Goal: Information Seeking & Learning: Learn about a topic

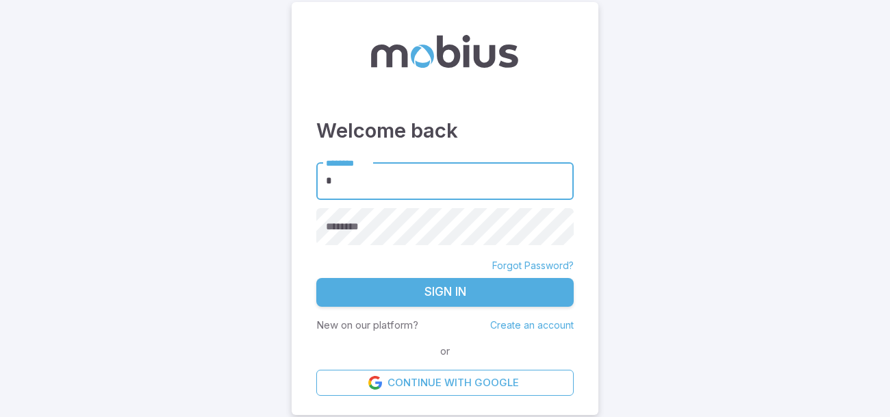
type input "******"
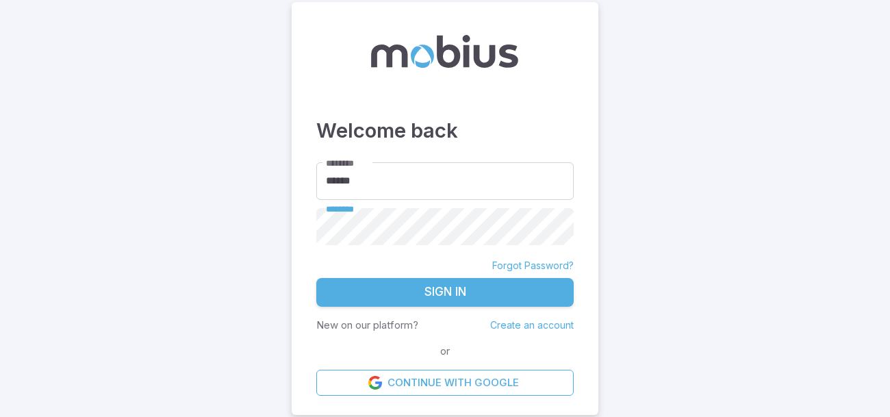
click at [316, 278] on button "Sign In" at bounding box center [444, 292] width 257 height 29
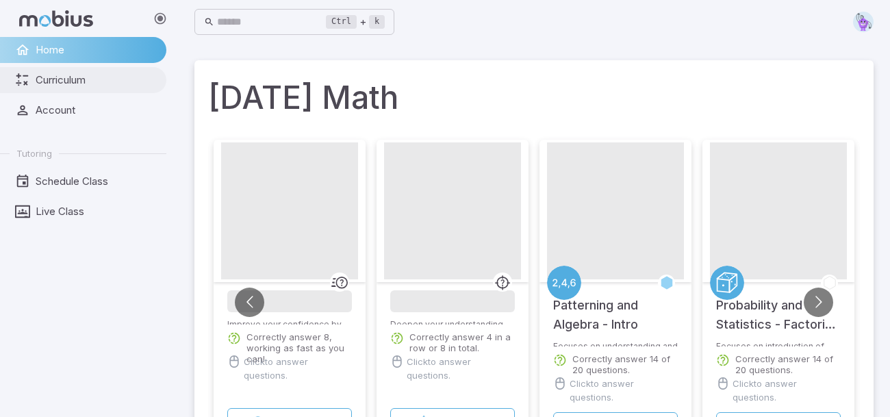
click at [26, 78] on icon at bounding box center [22, 80] width 15 height 15
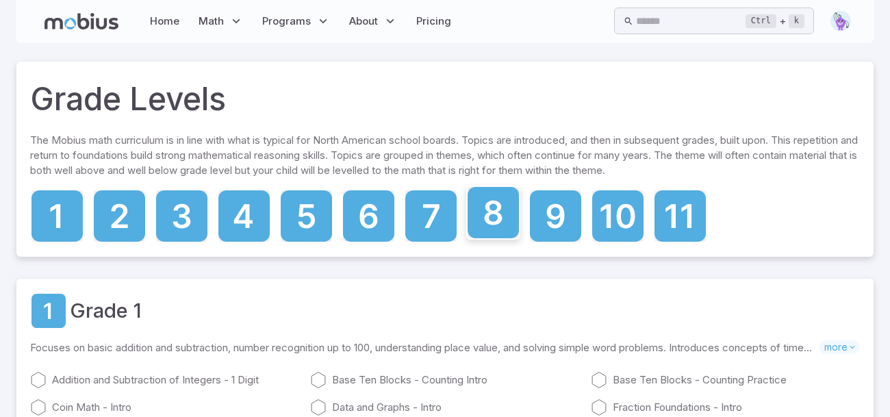
click at [487, 234] on icon at bounding box center [493, 212] width 51 height 51
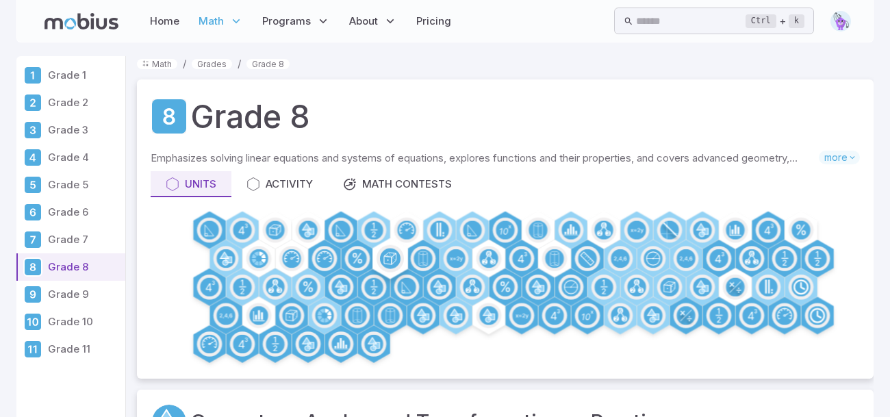
click at [381, 260] on circle at bounding box center [390, 259] width 21 height 21
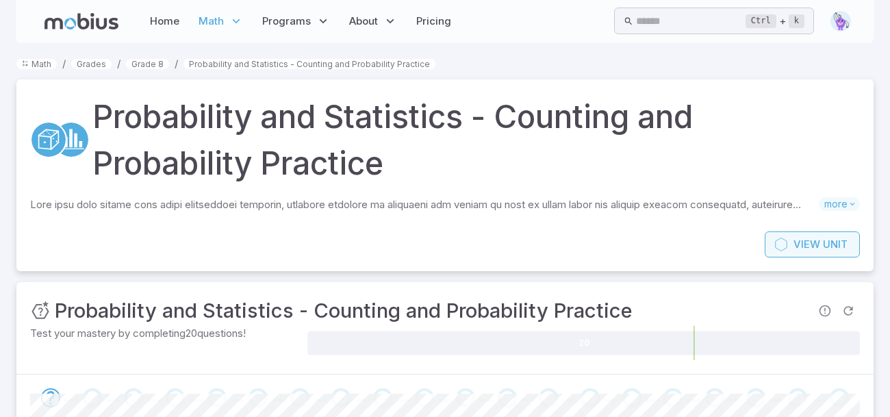
click at [797, 251] on span "View" at bounding box center [807, 244] width 27 height 15
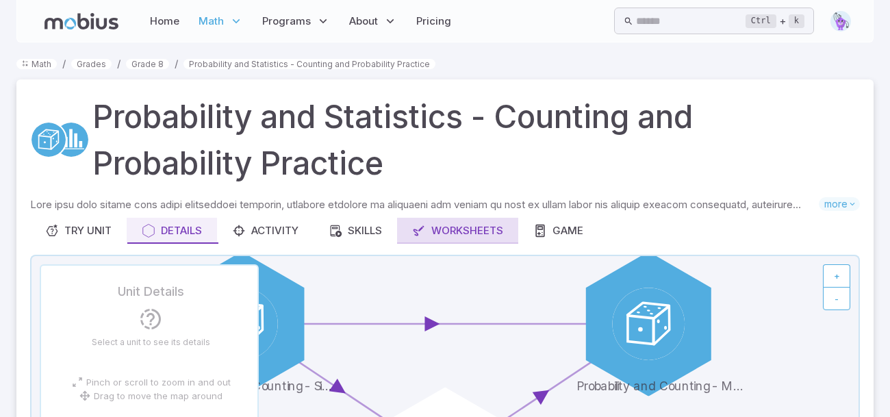
click at [435, 230] on div "Worksheets" at bounding box center [457, 230] width 91 height 15
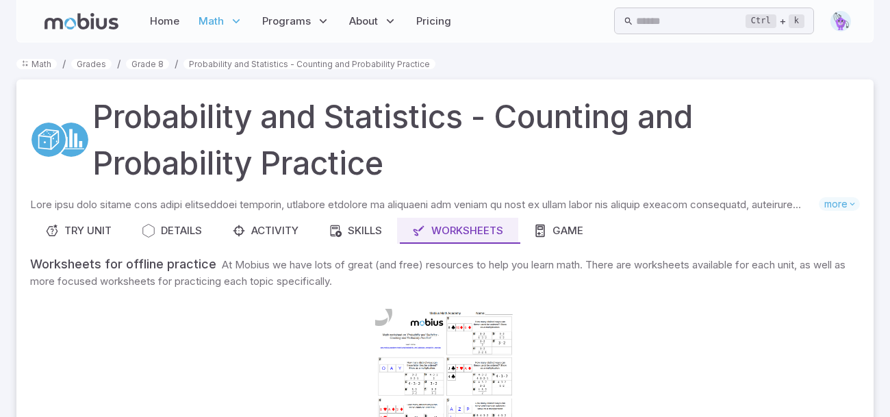
click at [433, 362] on div at bounding box center [445, 398] width 140 height 197
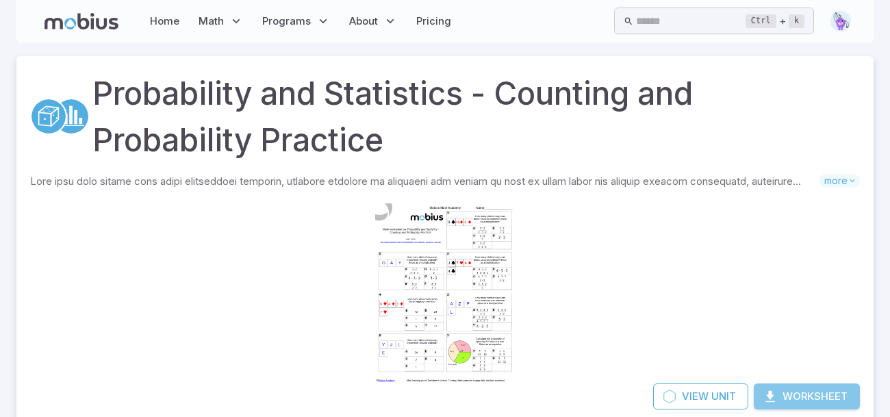
click at [841, 392] on button "Worksheet" at bounding box center [807, 396] width 106 height 26
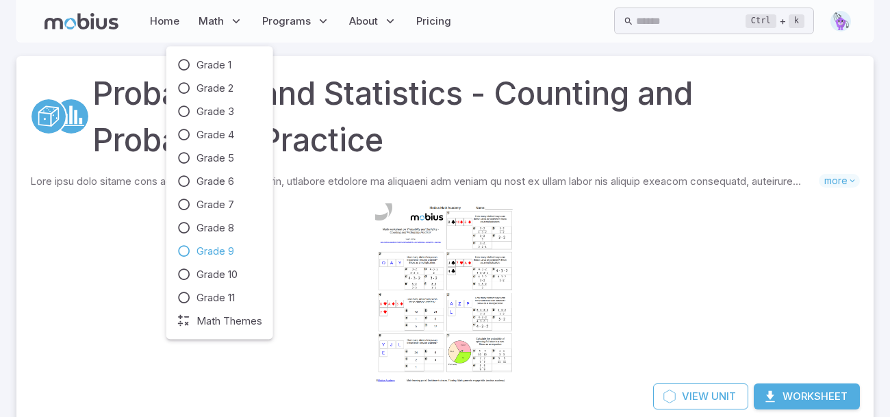
click at [210, 244] on span "Grade 9" at bounding box center [216, 251] width 38 height 15
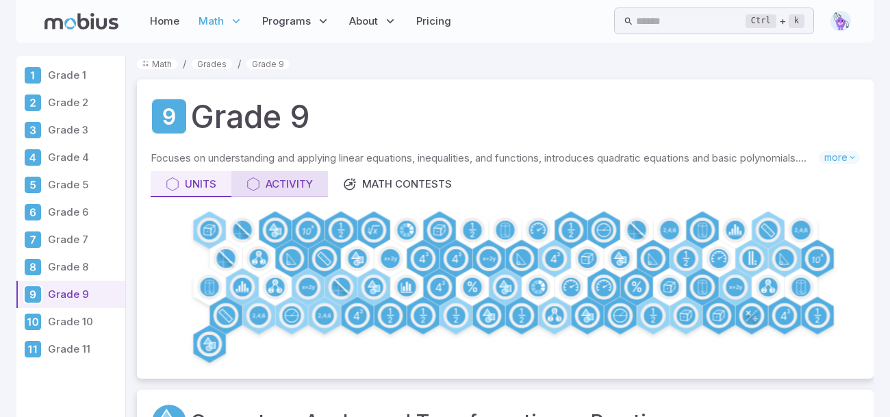
click at [291, 194] on link "Activity" at bounding box center [279, 184] width 97 height 26
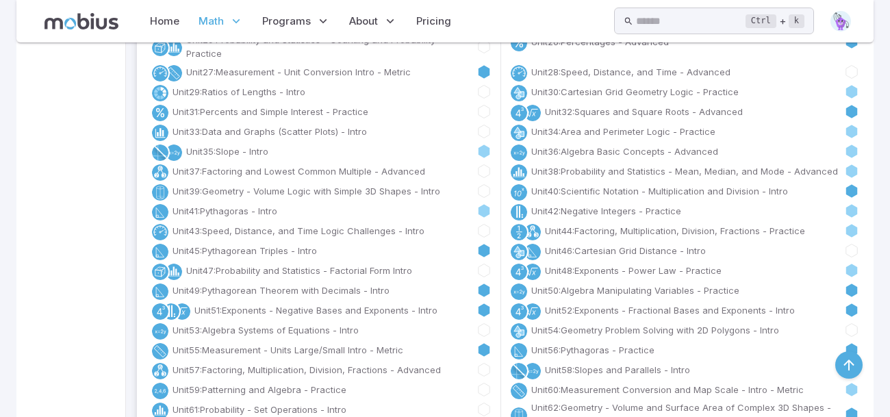
scroll to position [436, 0]
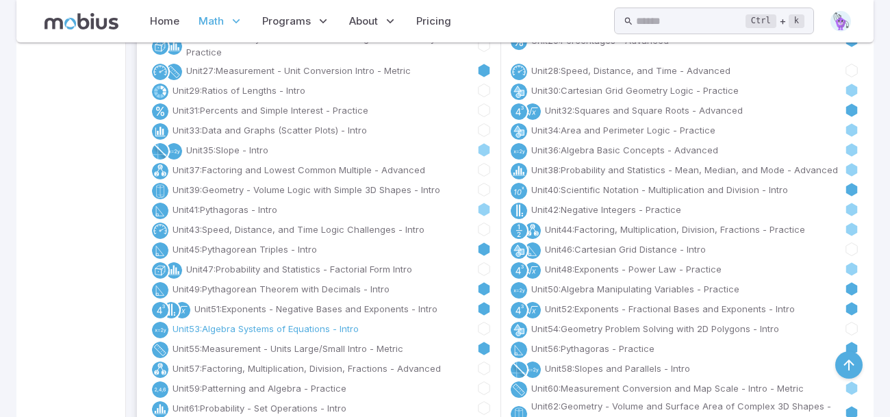
click at [293, 328] on link "Unit 53 : Algebra Systems of Equations - Intro" at bounding box center [266, 329] width 186 height 14
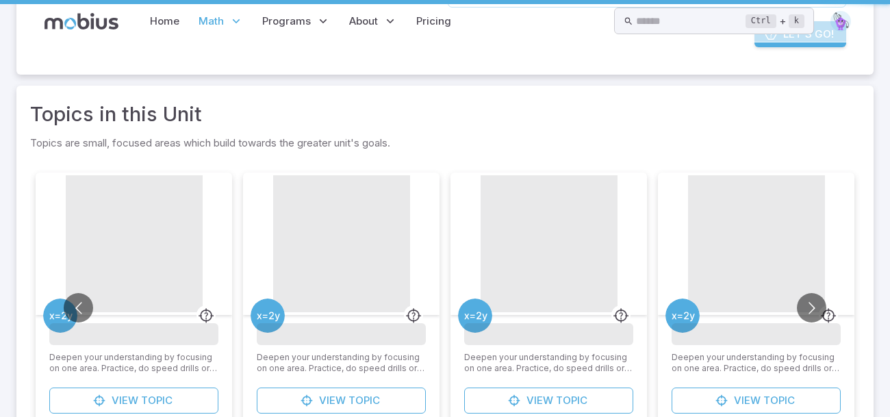
scroll to position [0, 0]
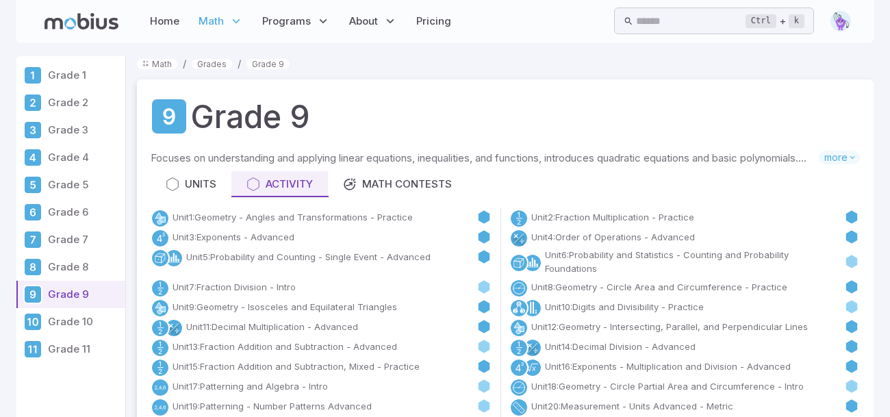
click at [84, 318] on p "Grade 10" at bounding box center [84, 321] width 72 height 15
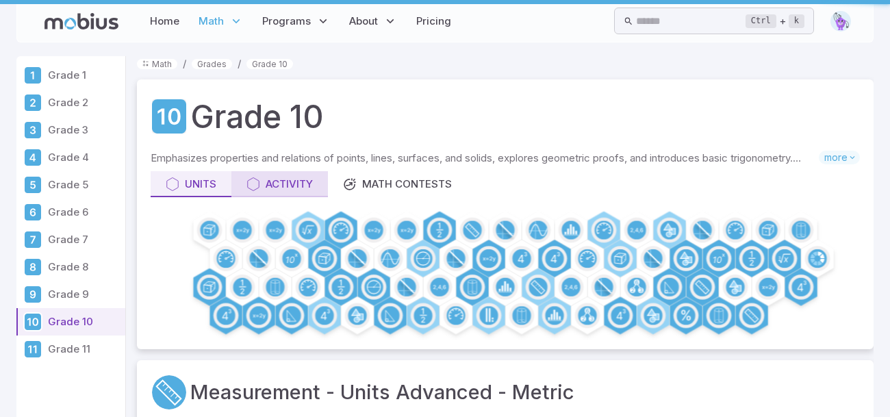
click at [292, 183] on div "Activity" at bounding box center [280, 184] width 66 height 15
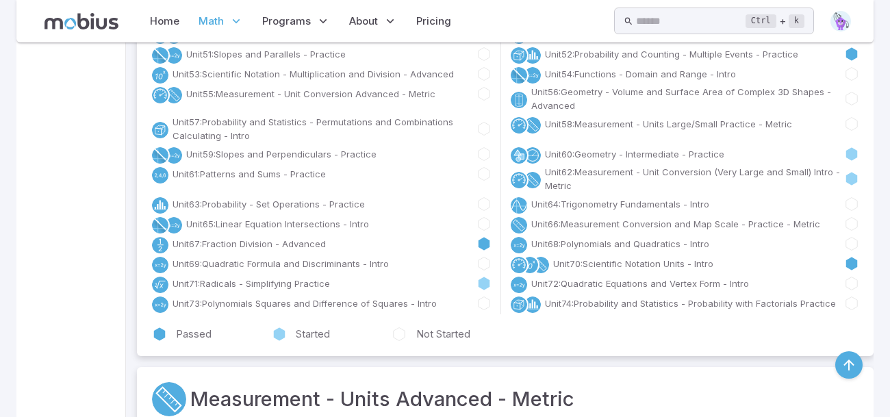
scroll to position [702, 0]
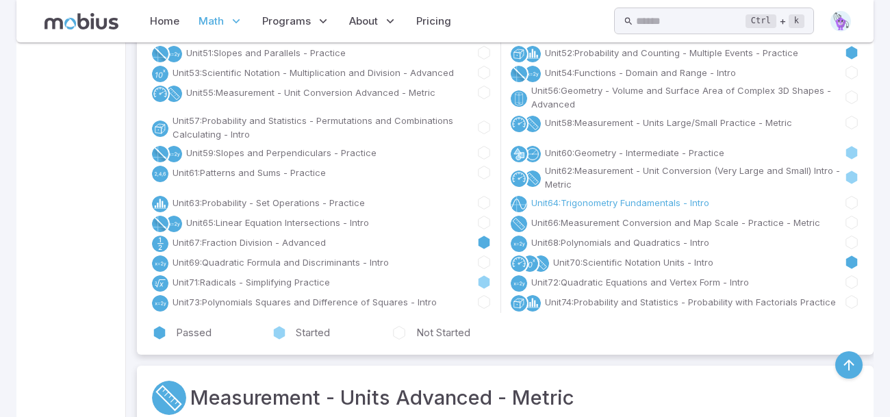
click at [574, 201] on link "Unit 64 : Trigonometry Fundamentals - Intro" at bounding box center [620, 203] width 178 height 14
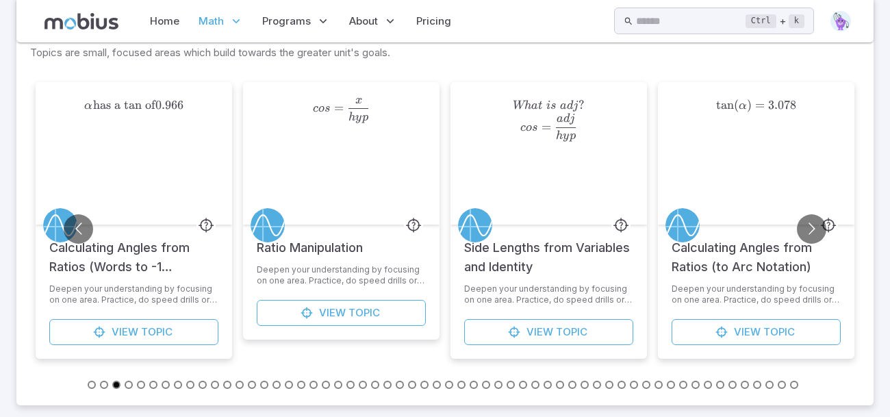
scroll to position [779, 0]
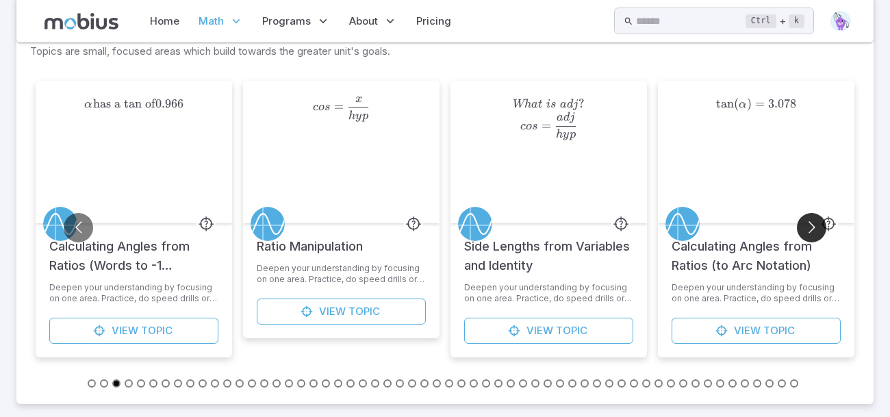
click at [816, 224] on button "Go to next slide" at bounding box center [811, 227] width 29 height 29
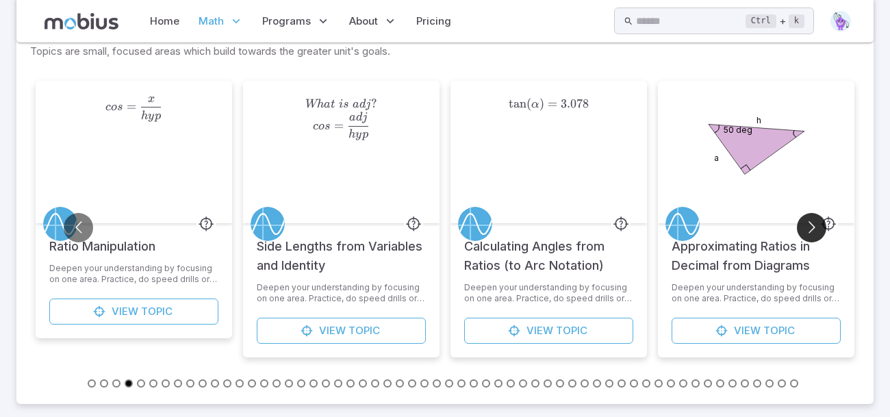
click at [816, 224] on button "Go to next slide" at bounding box center [811, 227] width 29 height 29
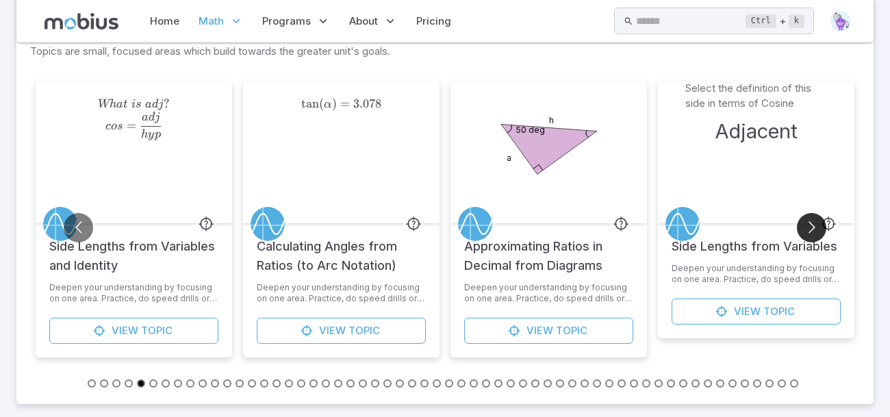
click at [816, 224] on button "Go to next slide" at bounding box center [811, 227] width 29 height 29
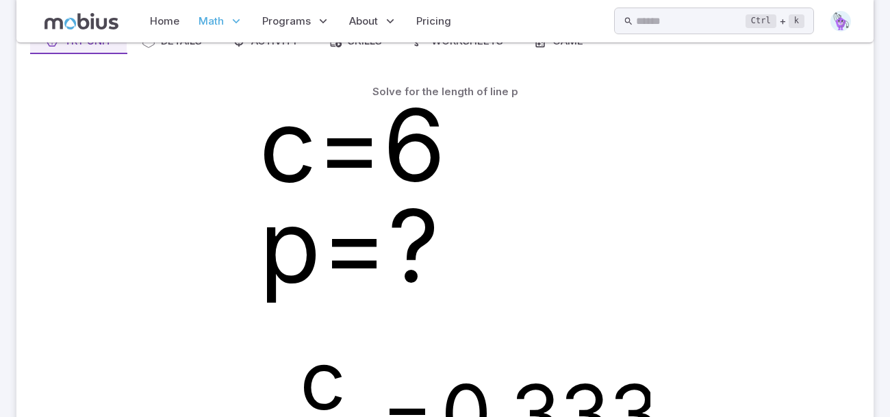
scroll to position [0, 0]
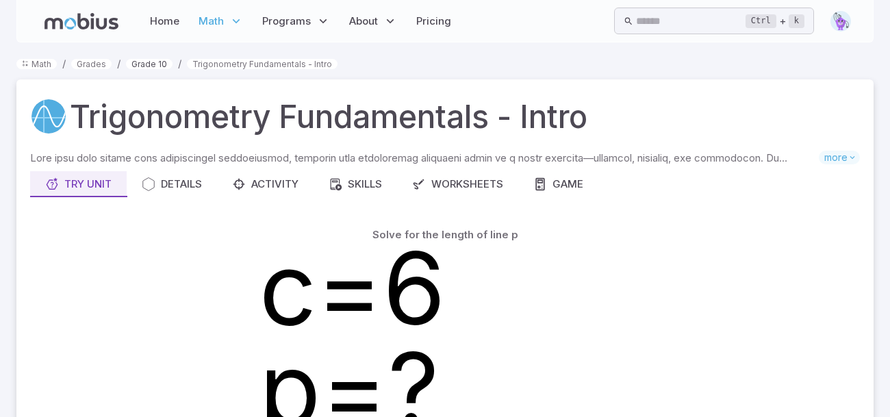
click at [155, 66] on link "Grade 10" at bounding box center [149, 64] width 47 height 10
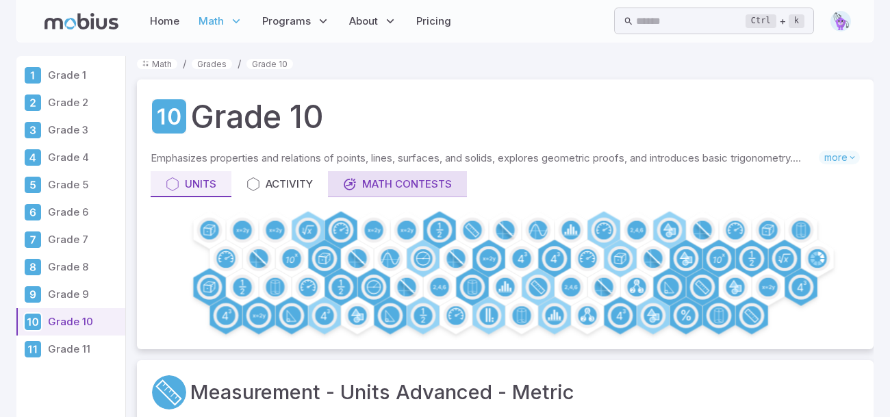
click at [419, 177] on div "Math Contests" at bounding box center [397, 184] width 109 height 15
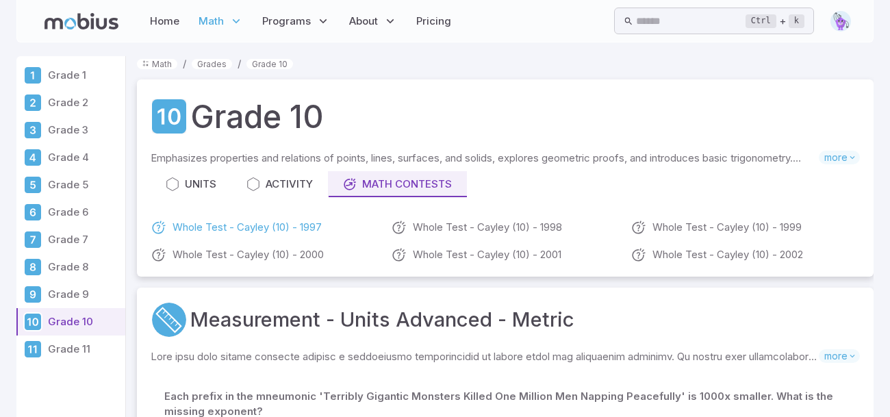
click at [284, 229] on link "Whole Test - Cayley (10) - 1997" at bounding box center [265, 227] width 229 height 16
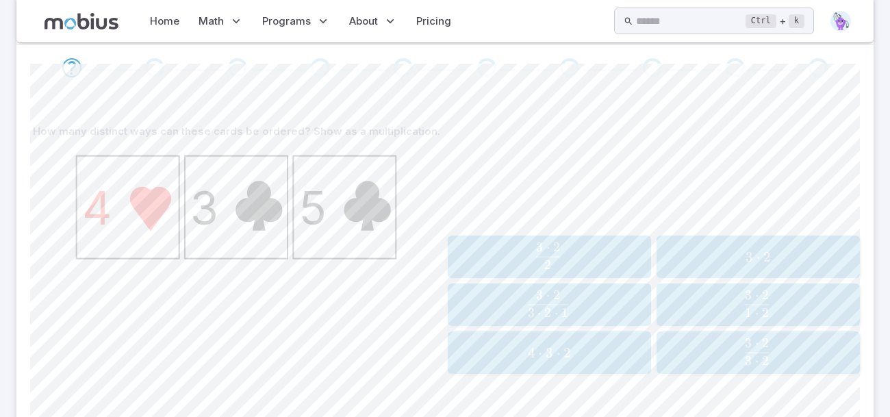
scroll to position [107, 0]
click at [598, 245] on span "2 3 ⋅ 2 ​" at bounding box center [548, 253] width 175 height 27
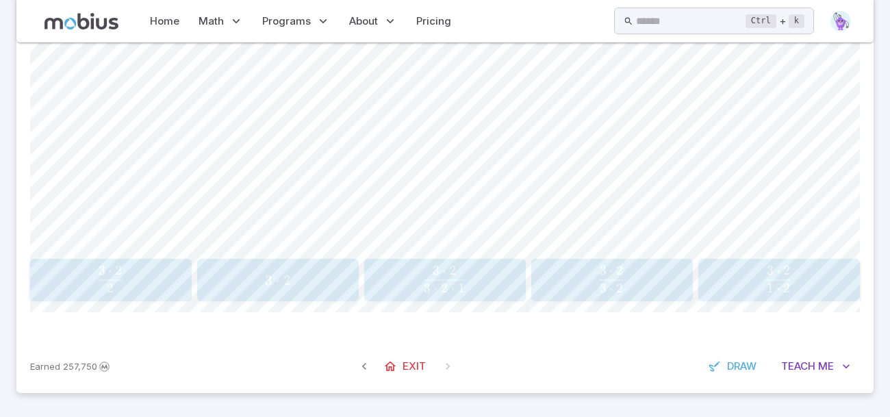
scroll to position [340, 0]
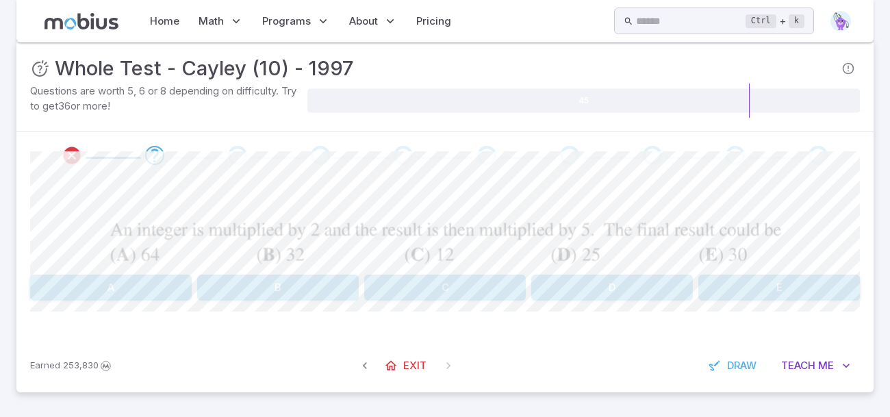
scroll to position [16, 0]
click at [735, 362] on span "Draw" at bounding box center [741, 366] width 29 height 15
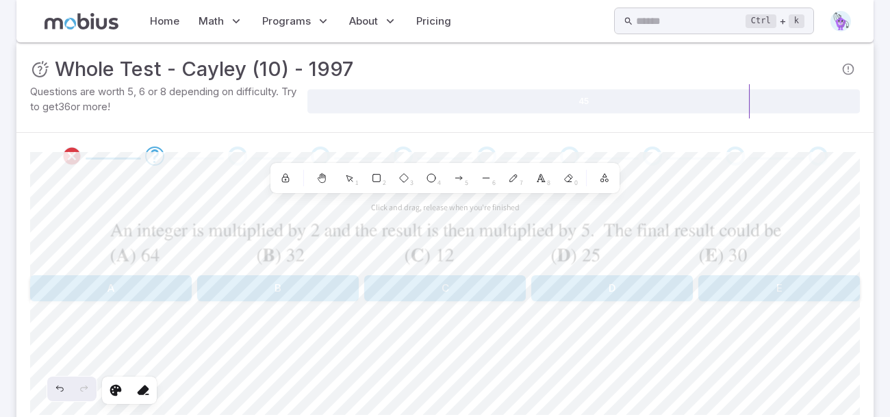
scroll to position [119, 0]
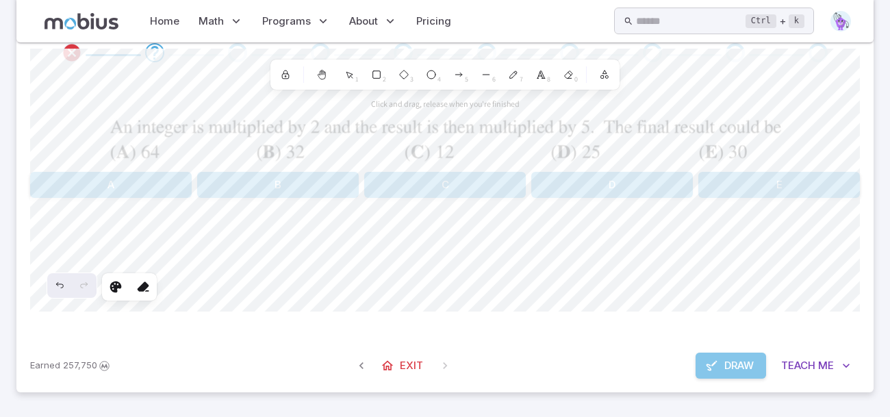
click at [759, 364] on button "Draw" at bounding box center [731, 366] width 71 height 26
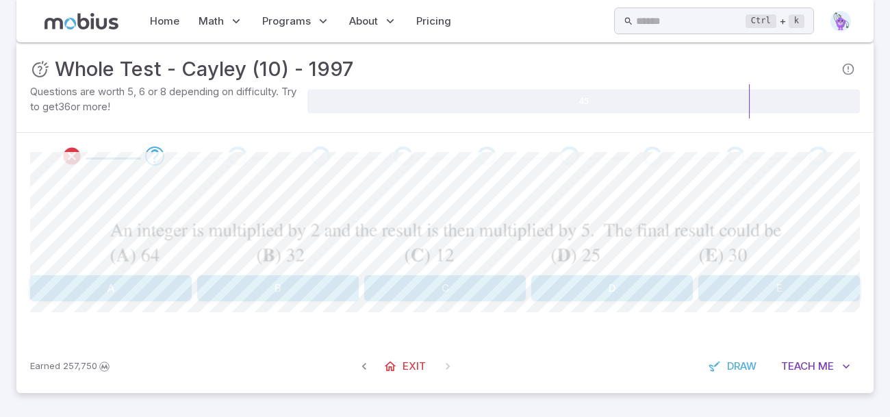
click at [772, 291] on button "E" at bounding box center [779, 288] width 162 height 26
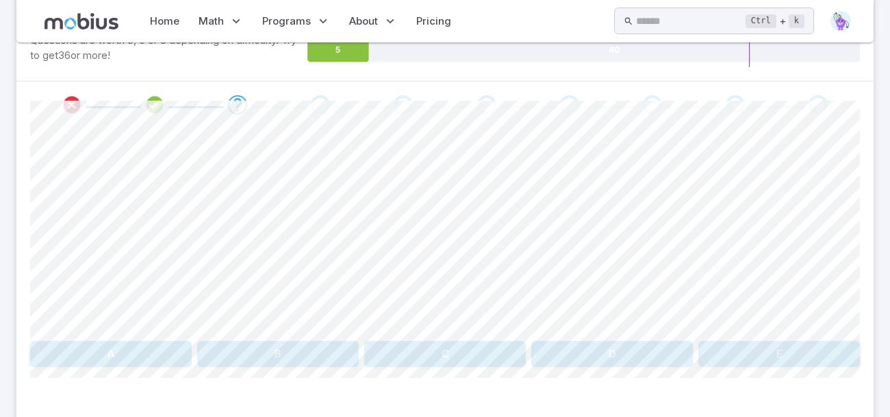
scroll to position [134, 0]
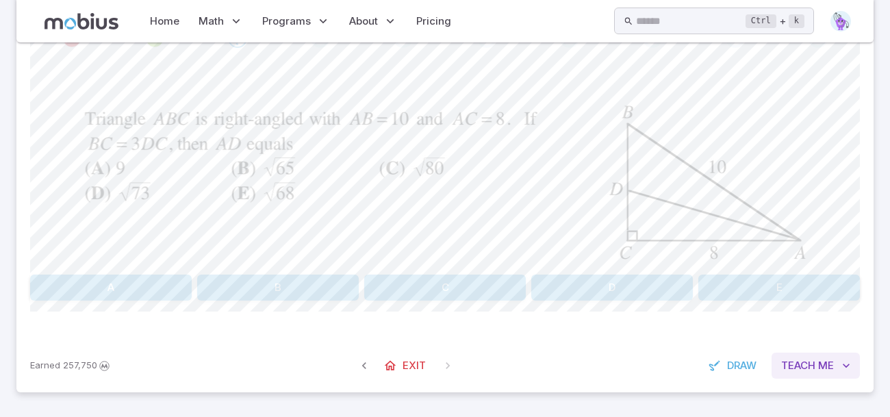
click at [809, 362] on span "Teach" at bounding box center [798, 365] width 34 height 15
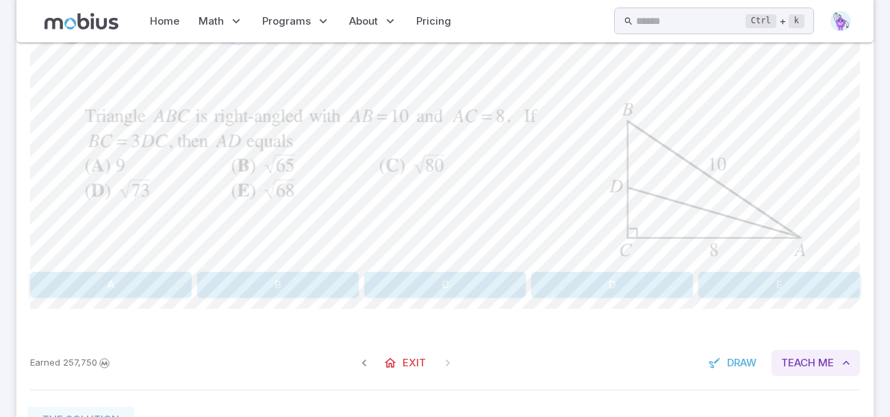
scroll to position [140, 0]
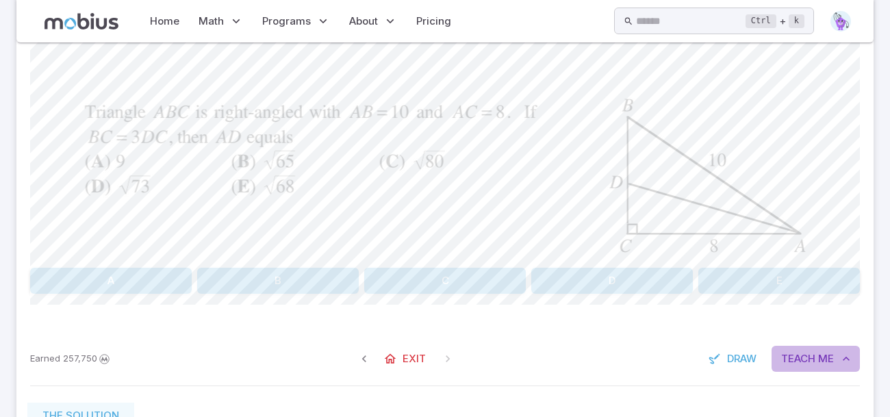
click at [809, 362] on span "Teach" at bounding box center [798, 358] width 34 height 15
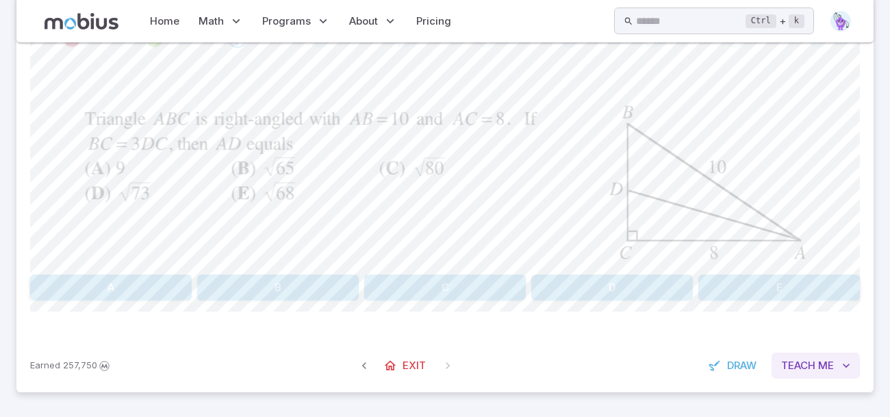
scroll to position [0, 0]
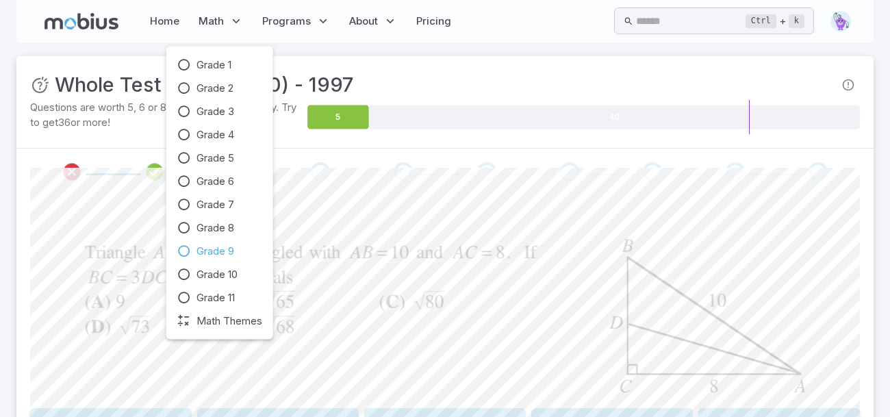
click at [225, 251] on span "Grade 9" at bounding box center [216, 251] width 38 height 15
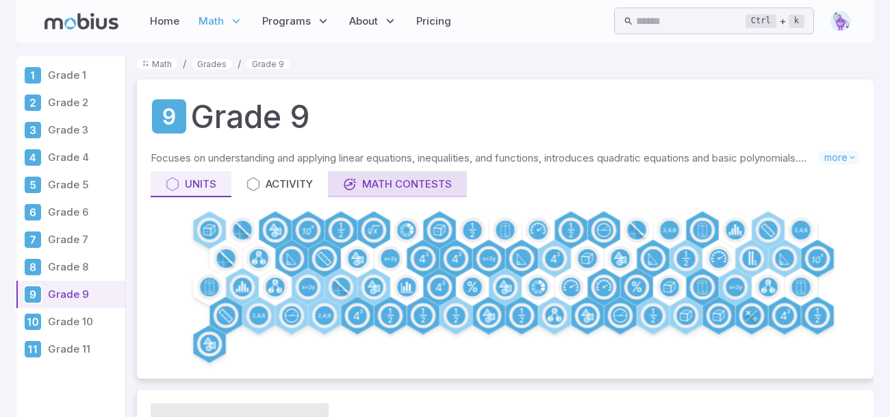
click at [425, 177] on div "Math Contests" at bounding box center [397, 184] width 109 height 15
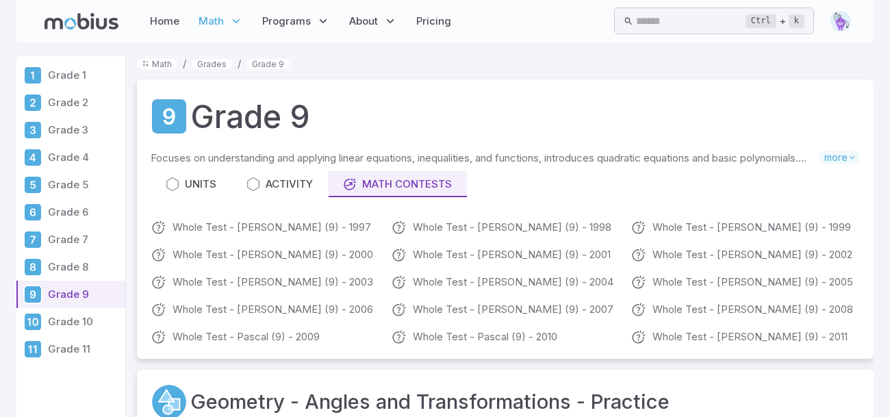
click at [62, 324] on p "Grade 10" at bounding box center [84, 321] width 72 height 15
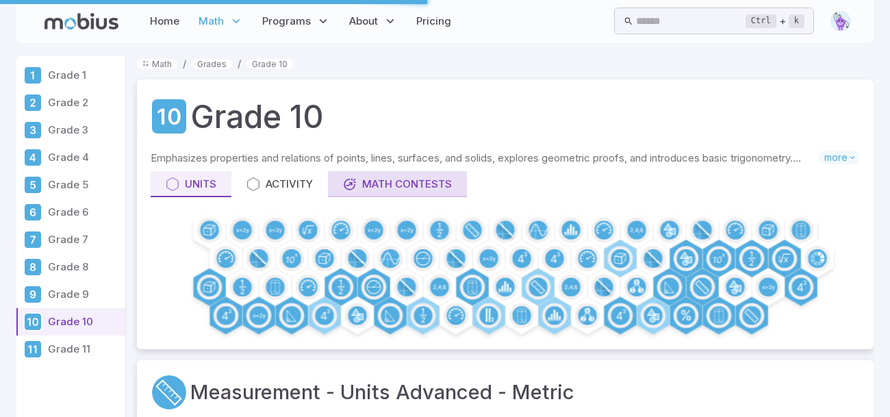
click at [387, 182] on div "Math Contests" at bounding box center [397, 184] width 109 height 15
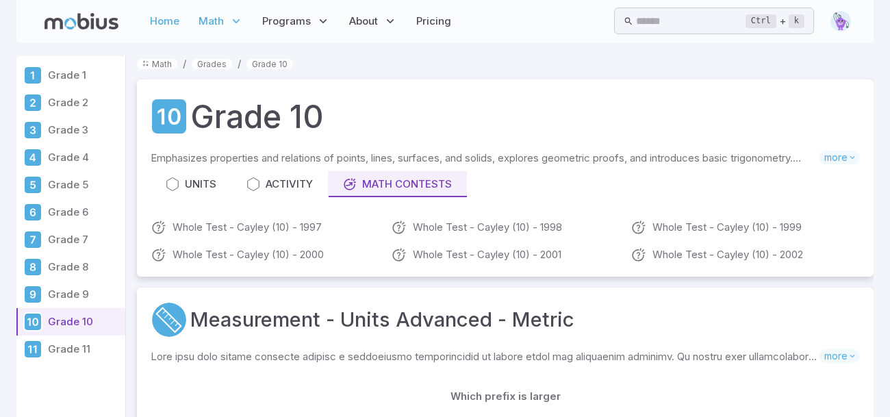
click at [156, 17] on link "Home" at bounding box center [165, 20] width 38 height 31
